Goal: Information Seeking & Learning: Learn about a topic

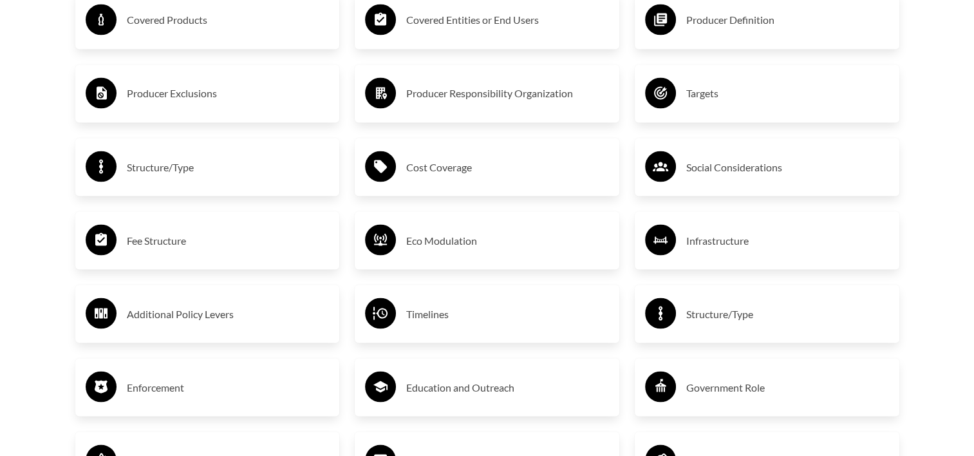
scroll to position [2201, 0]
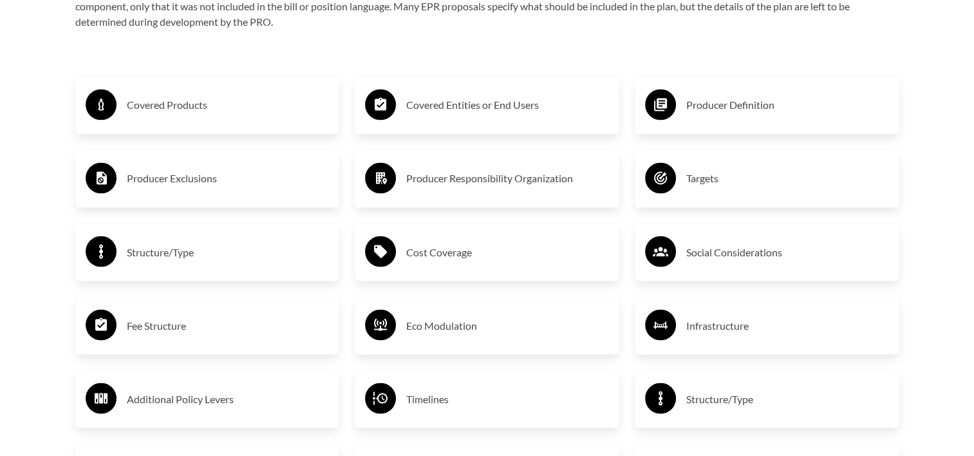
click at [166, 98] on h3 "Covered Products" at bounding box center [228, 105] width 203 height 21
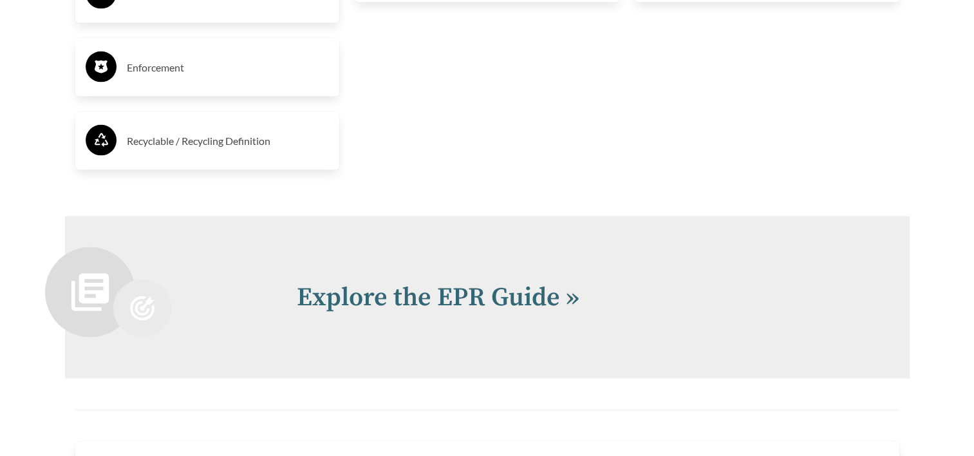
scroll to position [2777, 0]
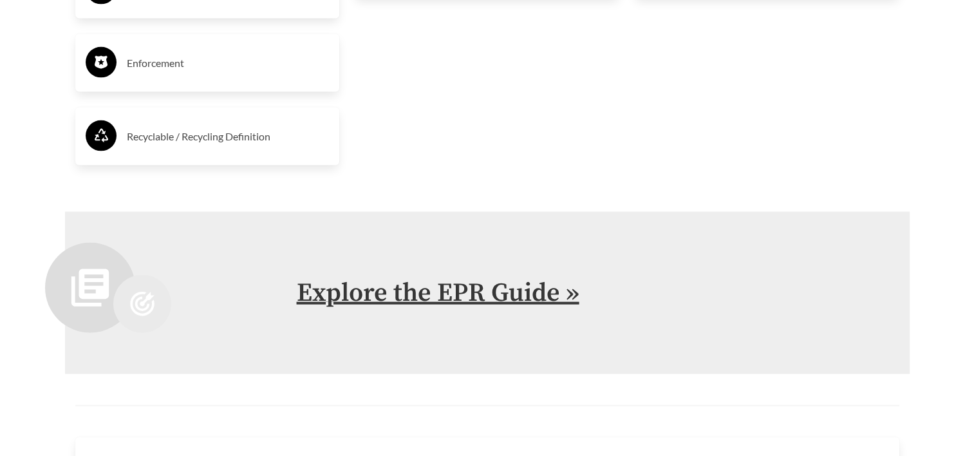
click at [438, 290] on link "Explore the EPR Guide »" at bounding box center [438, 293] width 283 height 32
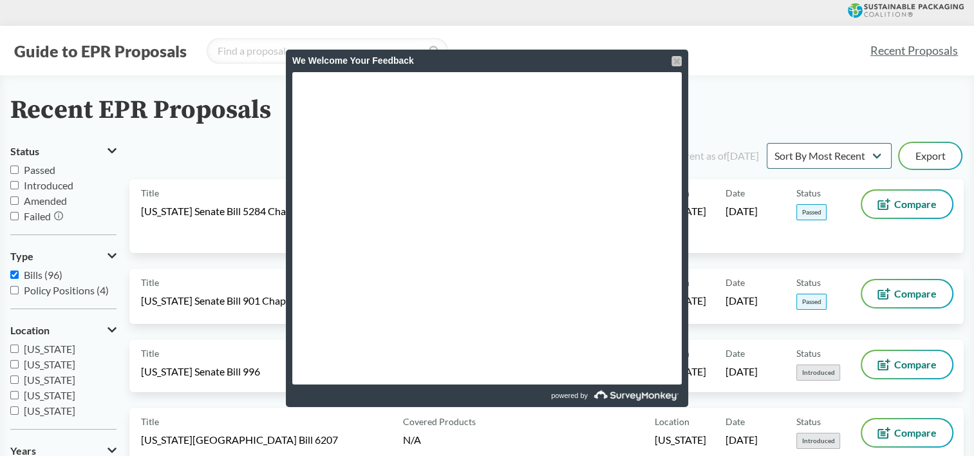
click at [677, 62] on div at bounding box center [676, 61] width 10 height 10
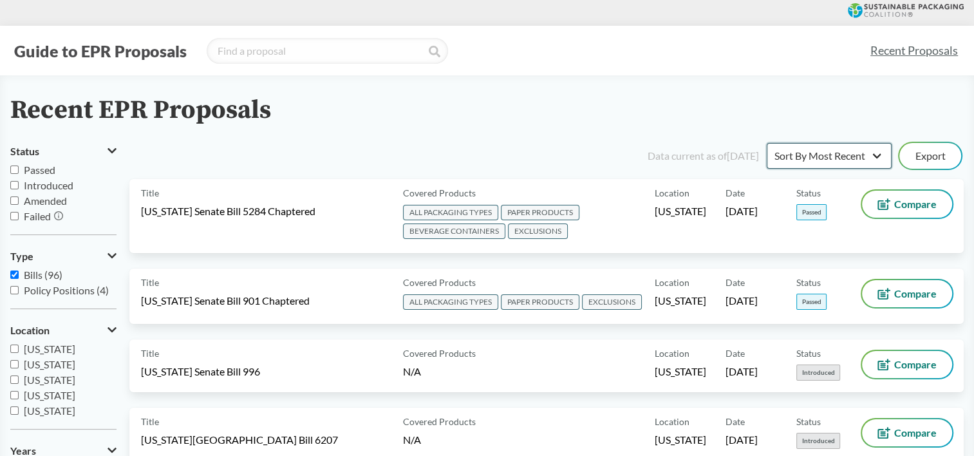
click at [877, 156] on select "Sort By Most Recent Sort By Status" at bounding box center [829, 156] width 125 height 26
select select "Sort By Status"
click at [767, 143] on select "Sort By Most Recent Sort By Status" at bounding box center [829, 156] width 125 height 26
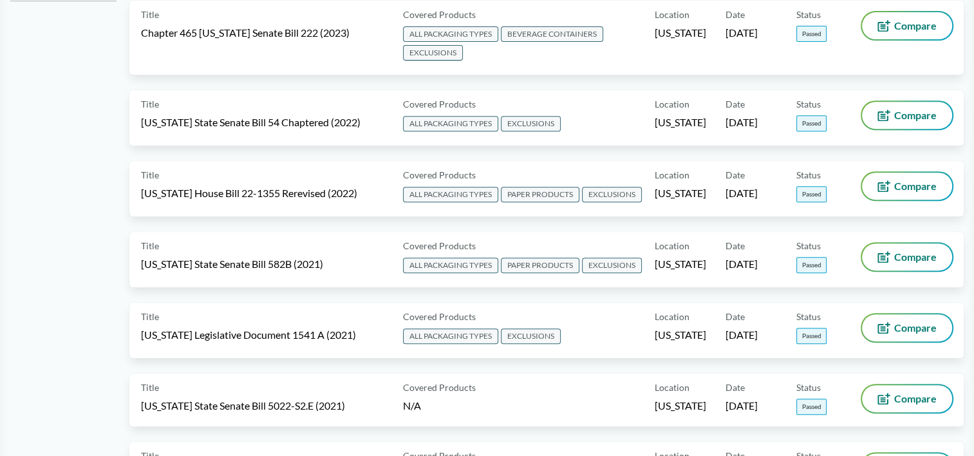
scroll to position [559, 0]
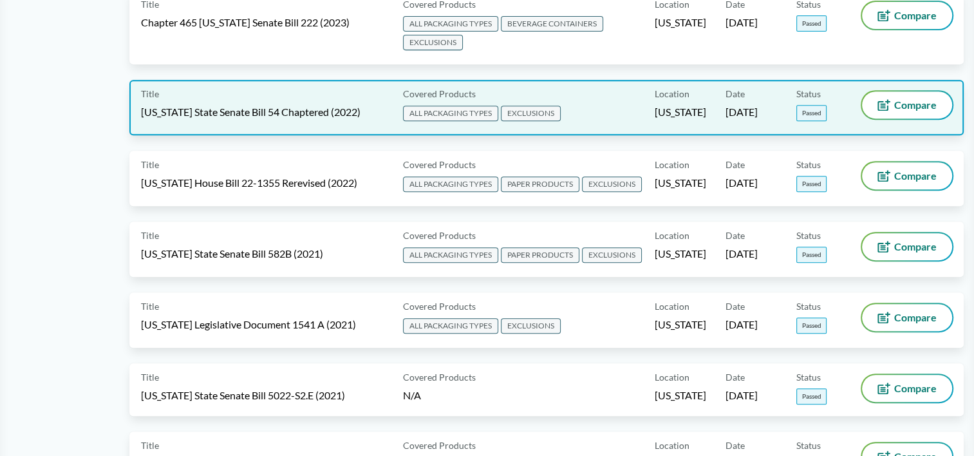
click at [325, 106] on span "[US_STATE] State Senate Bill 54 Chaptered (2022)" at bounding box center [250, 112] width 219 height 14
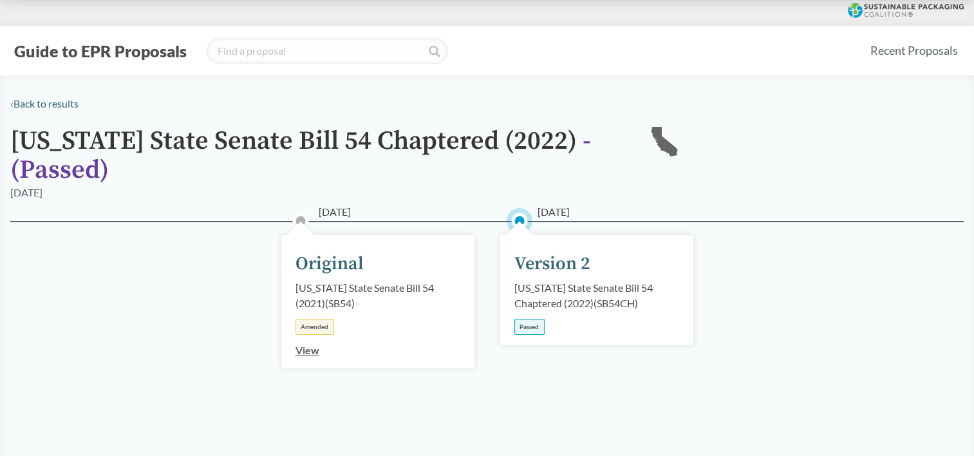
click at [555, 267] on div "Version 2" at bounding box center [552, 263] width 76 height 27
click at [562, 291] on div "[US_STATE] State Senate Bill 54 Chaptered (2022) ( SB54CH )" at bounding box center [596, 295] width 165 height 31
click at [301, 353] on link "View" at bounding box center [307, 350] width 24 height 12
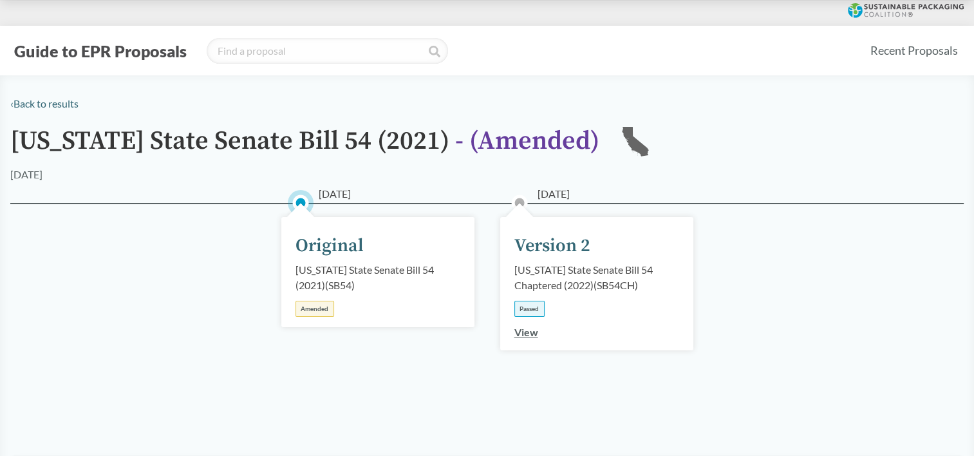
click at [528, 333] on link "View" at bounding box center [526, 332] width 24 height 12
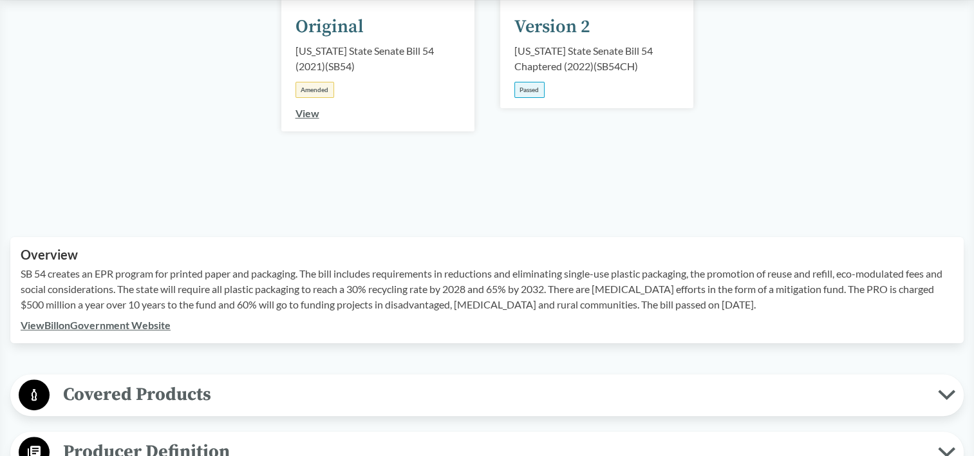
scroll to position [234, 0]
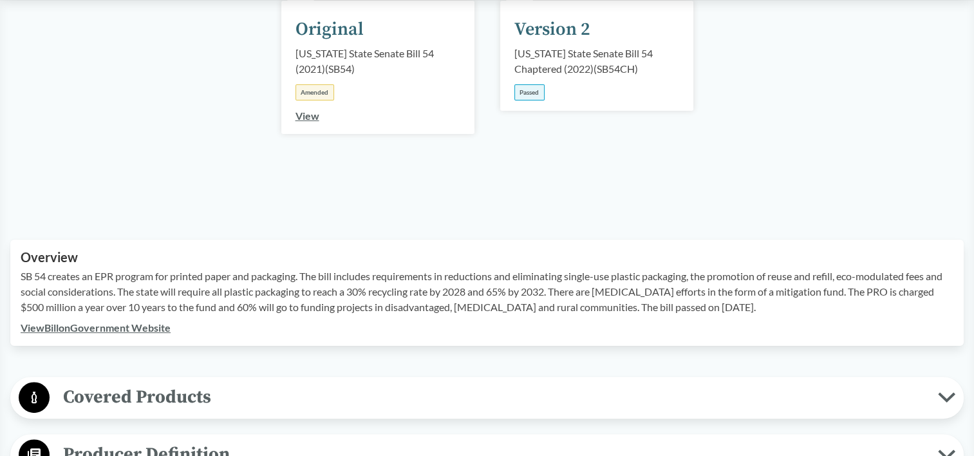
click at [564, 106] on div "[DATE] Version 2 [US_STATE] State Senate Bill 54 Chaptered (2022) ( SB54CH ) Pa…" at bounding box center [596, 56] width 193 height 110
click at [528, 98] on div "Passed" at bounding box center [529, 92] width 30 height 16
click at [307, 115] on link "View" at bounding box center [307, 115] width 24 height 12
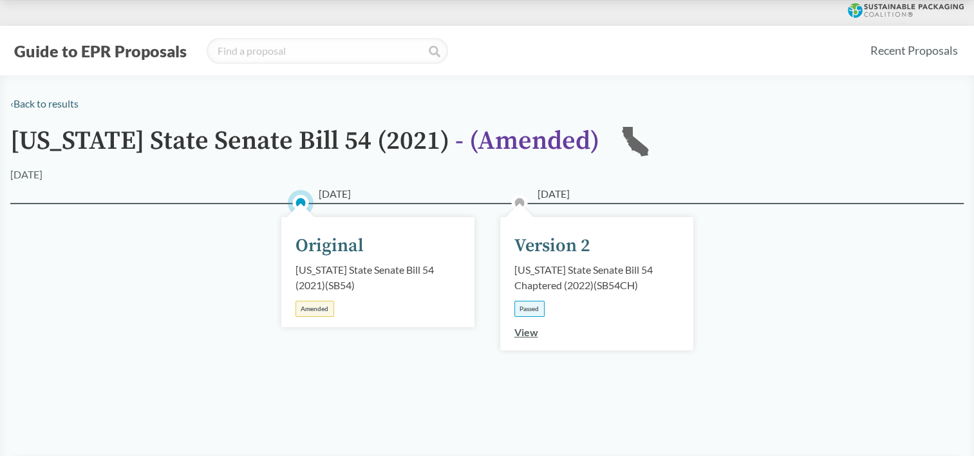
click at [523, 330] on link "View" at bounding box center [526, 332] width 24 height 12
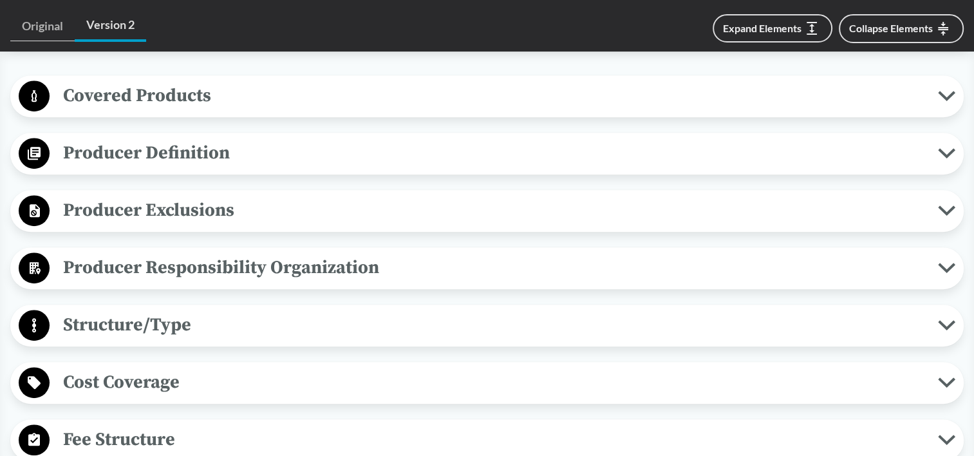
scroll to position [525, 0]
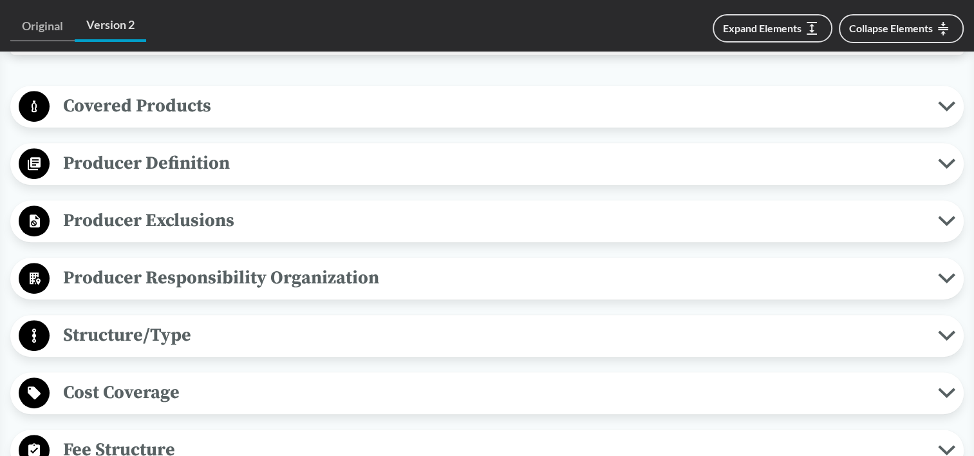
click at [940, 98] on button "Covered Products" at bounding box center [487, 106] width 944 height 33
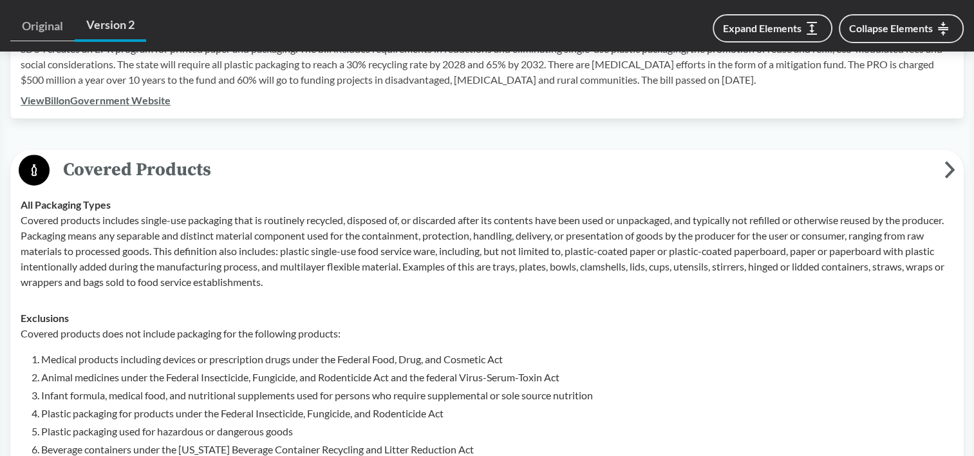
scroll to position [458, 0]
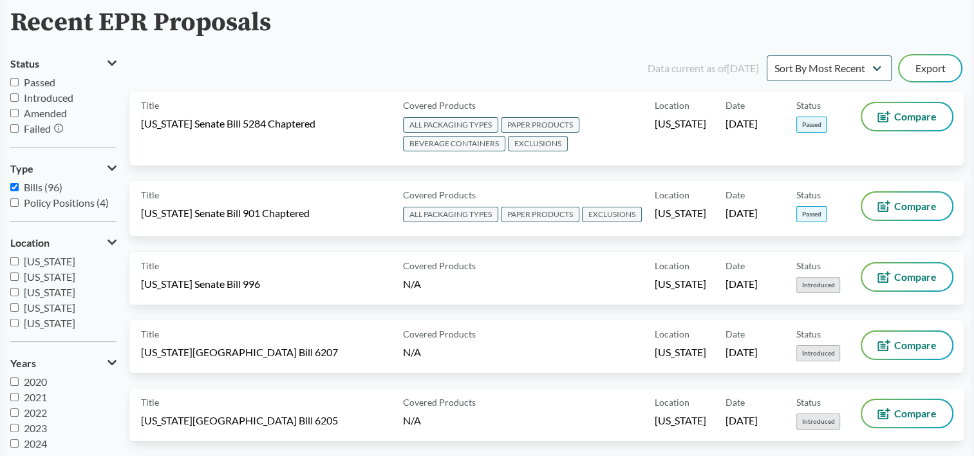
scroll to position [106, 0]
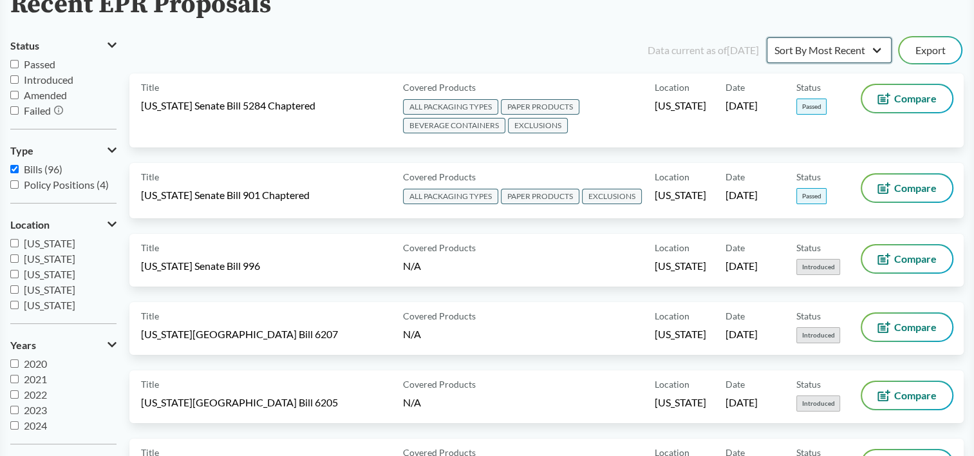
click at [865, 55] on select "Sort By Most Recent Sort By Status" at bounding box center [829, 50] width 125 height 26
select select "Sort By Status"
click at [767, 37] on select "Sort By Most Recent Sort By Status" at bounding box center [829, 50] width 125 height 26
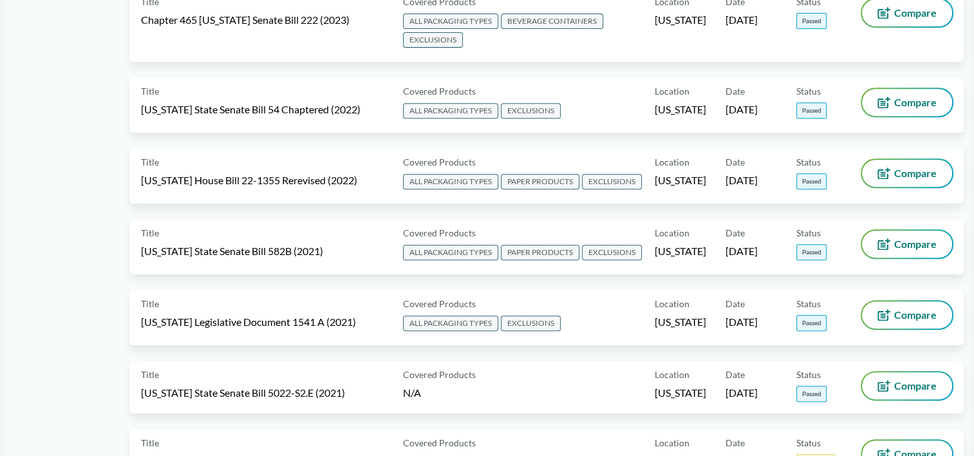
scroll to position [570, 0]
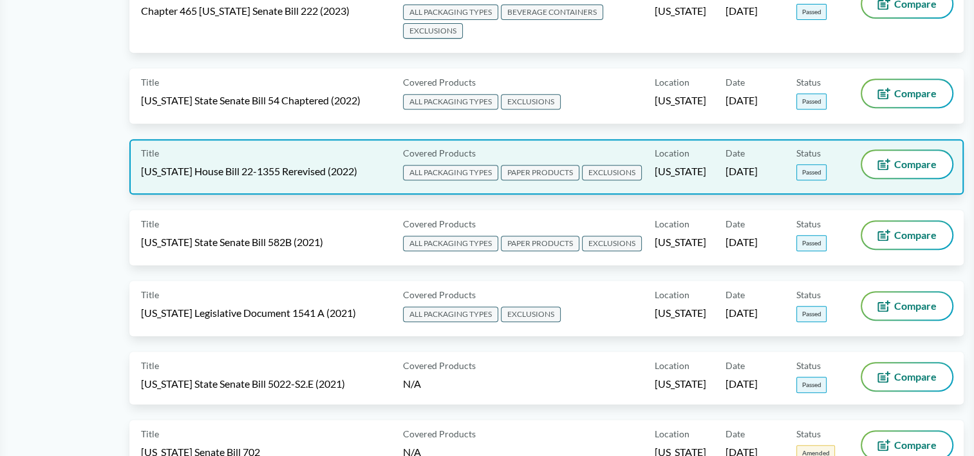
click at [284, 153] on div "Title [US_STATE] House Bill 22-1355 Rerevised (2022)" at bounding box center [269, 167] width 257 height 32
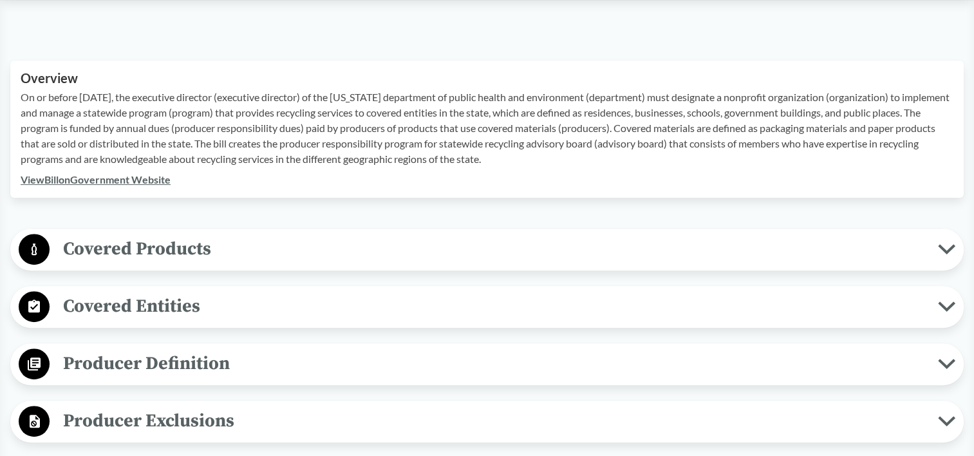
scroll to position [418, 0]
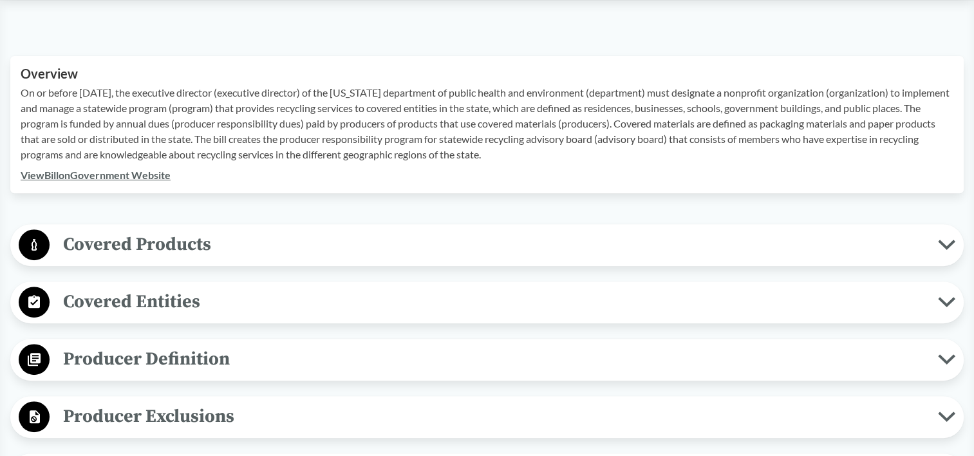
click at [891, 244] on span "Covered Products" at bounding box center [494, 244] width 888 height 29
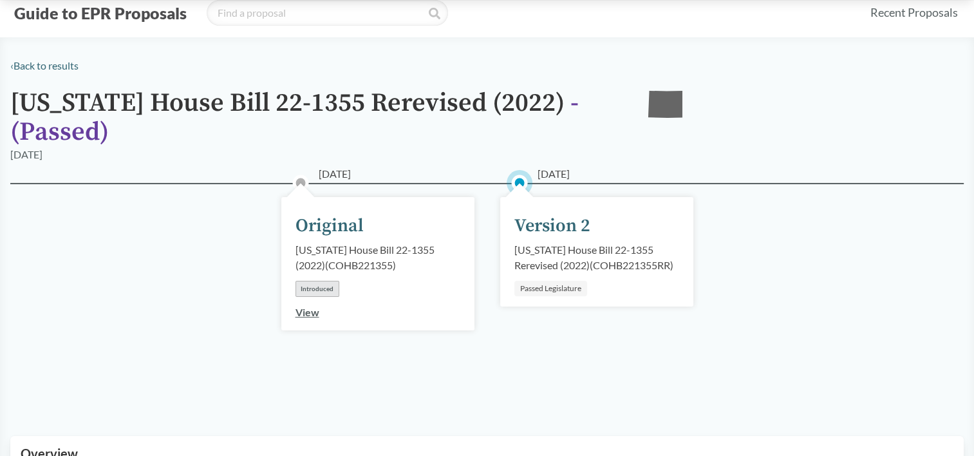
scroll to position [0, 0]
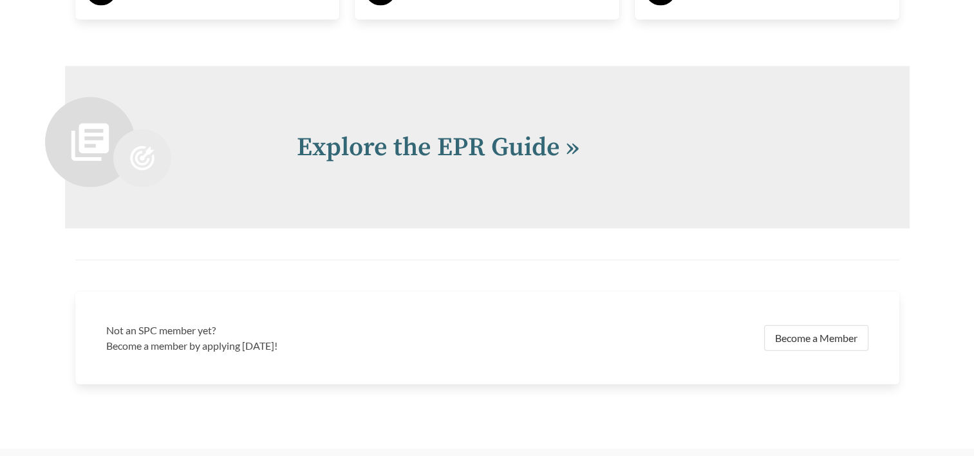
scroll to position [2768, 0]
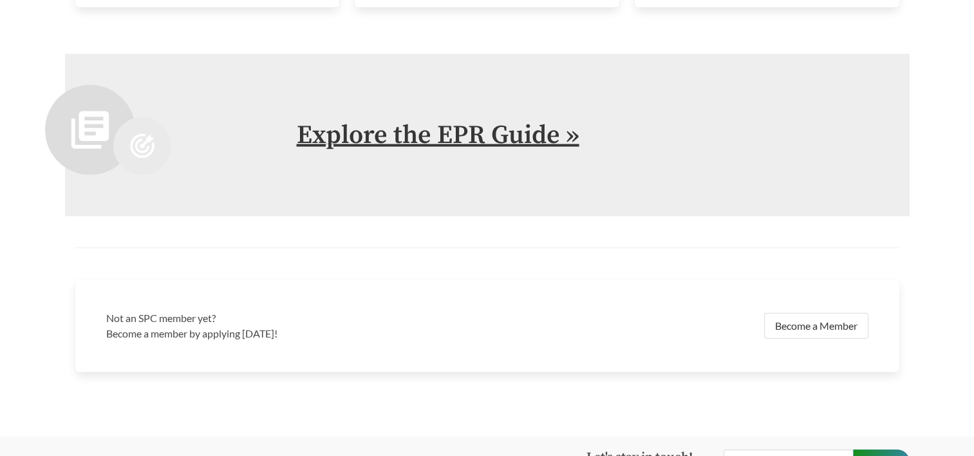
click at [474, 135] on link "Explore the EPR Guide »" at bounding box center [438, 135] width 283 height 32
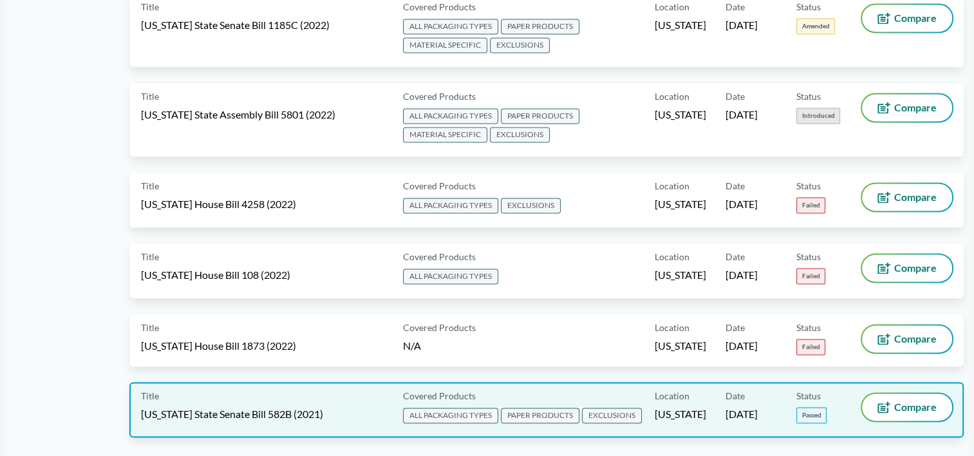
scroll to position [6576, 0]
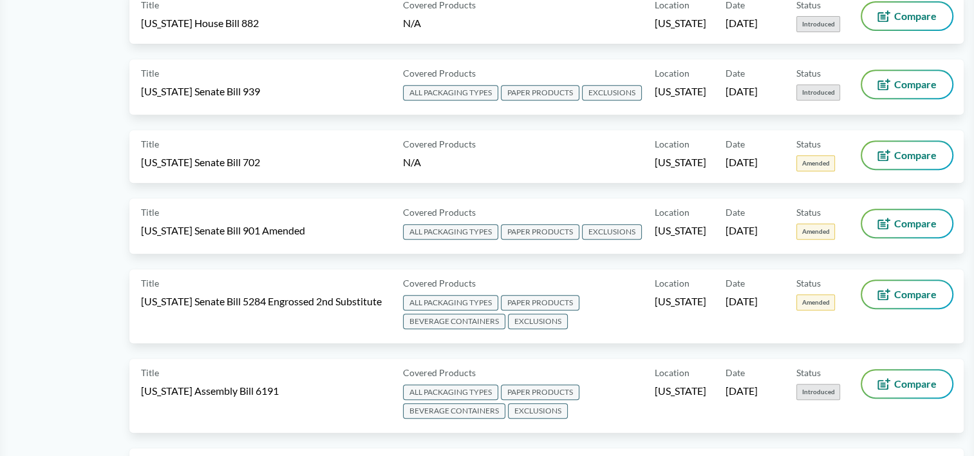
scroll to position [0, 0]
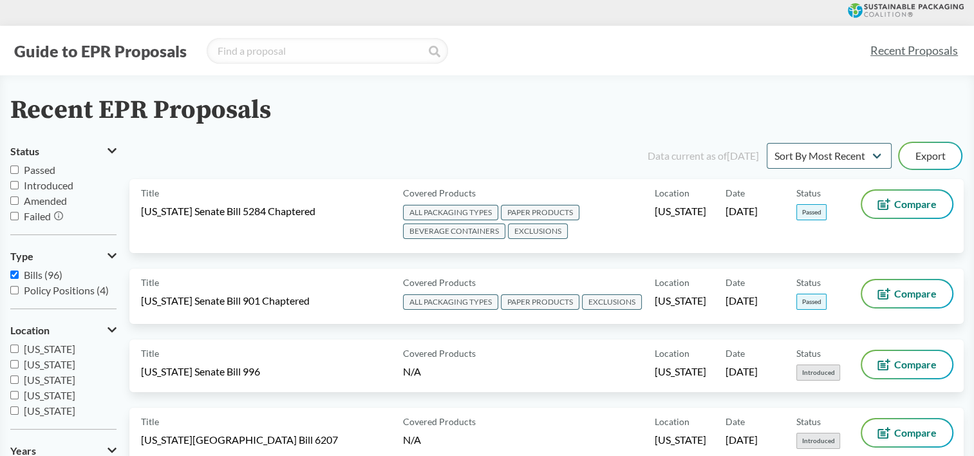
drag, startPoint x: 532, startPoint y: 26, endPoint x: 246, endPoint y: 19, distance: 286.5
click at [246, 19] on div at bounding box center [487, 13] width 974 height 26
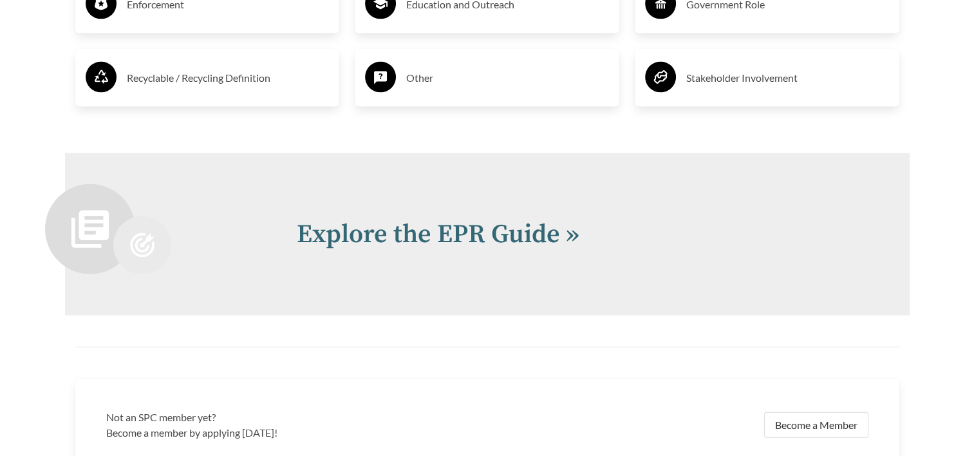
scroll to position [2656, 0]
